Goal: Task Accomplishment & Management: Complete application form

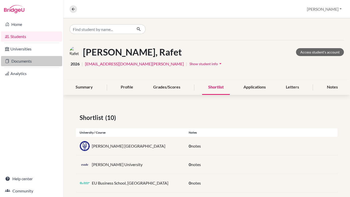
click at [23, 64] on link "Documents" at bounding box center [31, 61] width 61 height 10
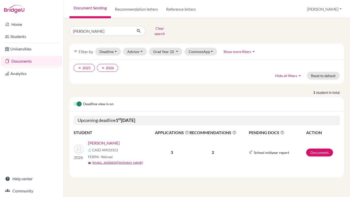
click at [114, 140] on link "Kirkham, Alexander" at bounding box center [104, 143] width 32 height 6
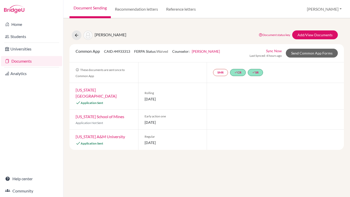
click at [103, 90] on link "Texas Tech University" at bounding box center [96, 92] width 41 height 11
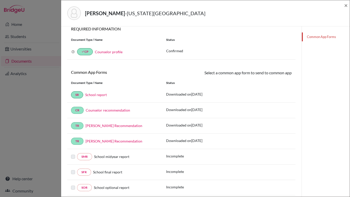
scroll to position [40, 0]
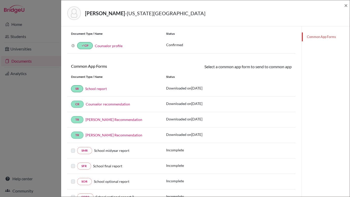
click at [95, 89] on link "School report" at bounding box center [96, 88] width 22 height 4
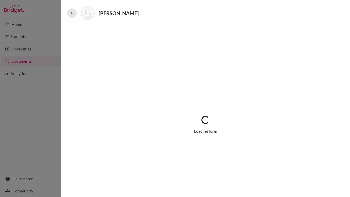
select select "2"
select select "658594"
select select "0"
select select "1"
select select "658074"
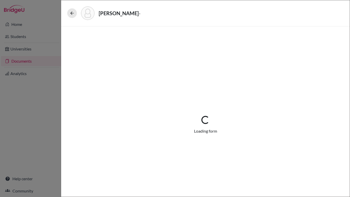
select select "0"
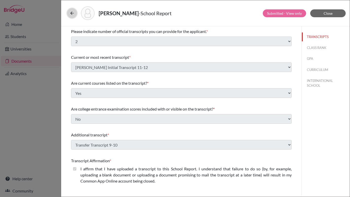
click at [69, 16] on button at bounding box center [72, 13] width 10 height 10
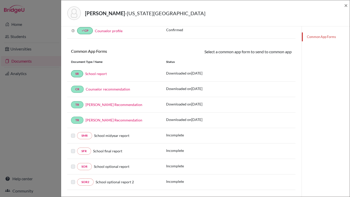
scroll to position [66, 0]
